Goal: Navigation & Orientation: Find specific page/section

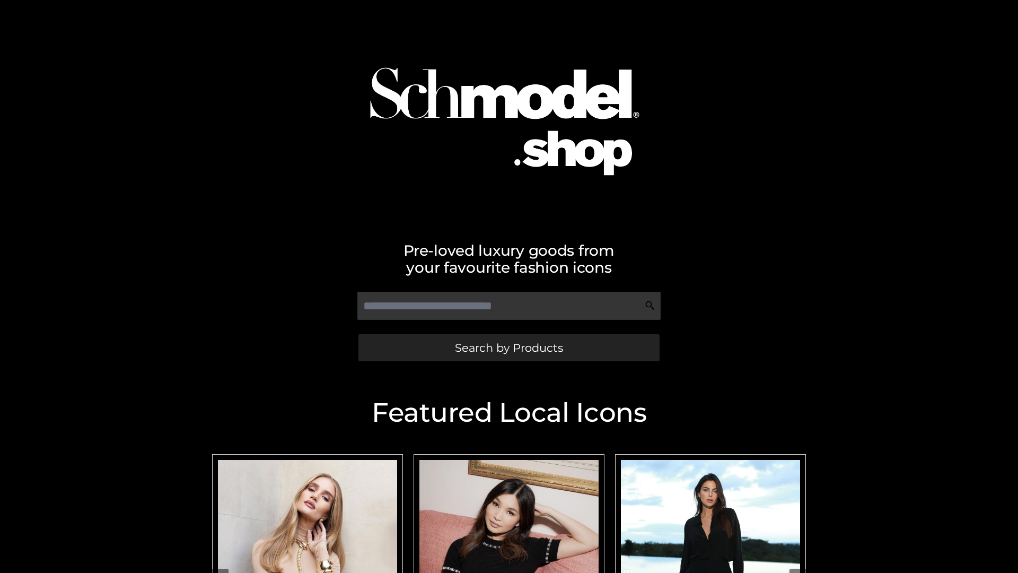
click at [509, 347] on span "Search by Products" at bounding box center [509, 347] width 108 height 11
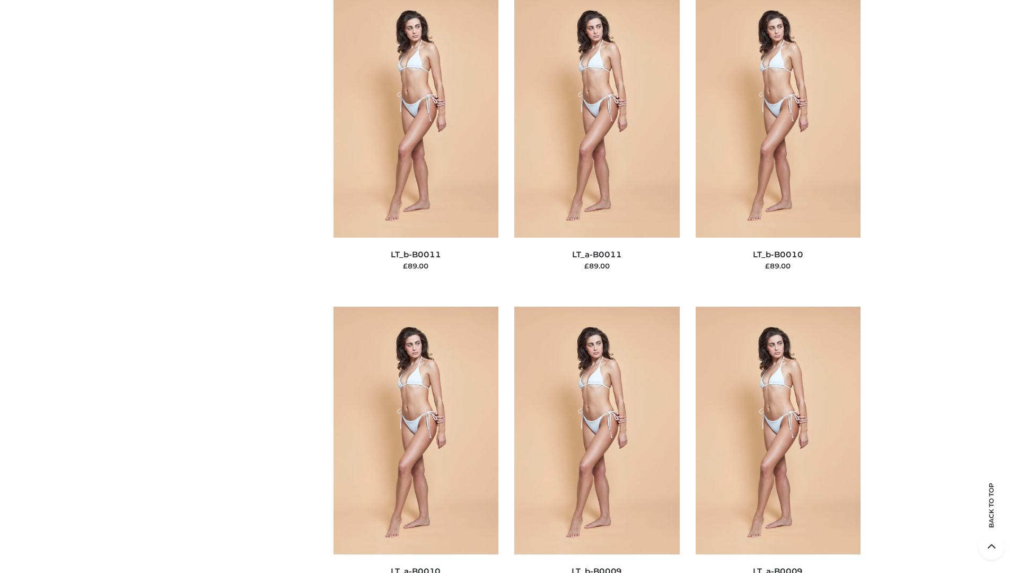
scroll to position [4763, 0]
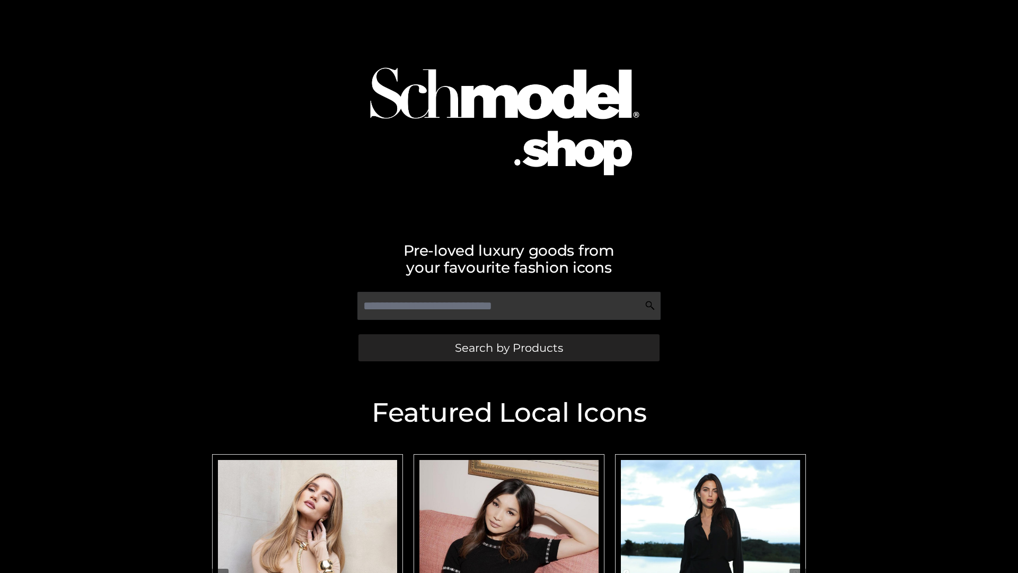
click at [509, 347] on span "Search by Products" at bounding box center [509, 347] width 108 height 11
